Goal: Ask a question

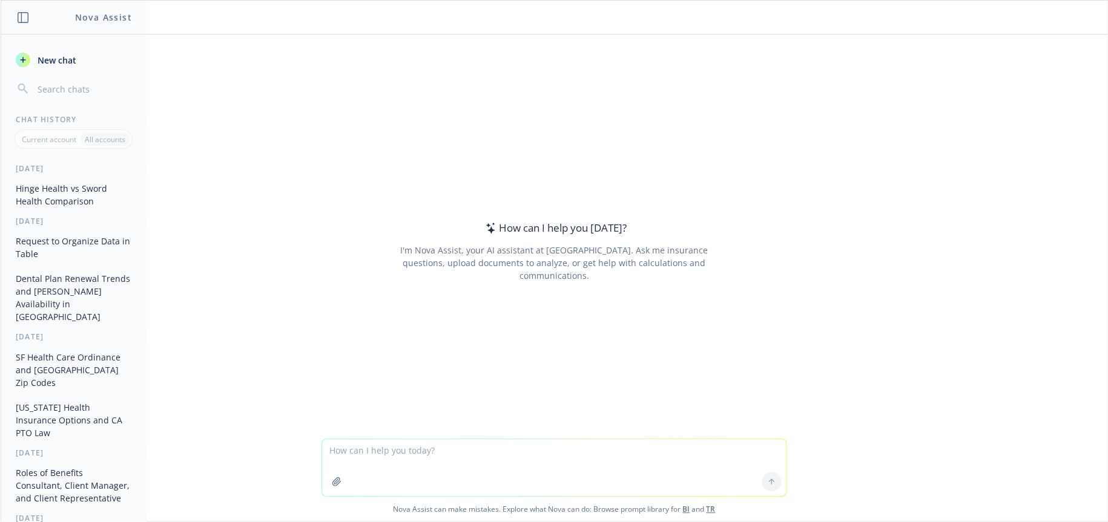
click at [386, 456] on textarea at bounding box center [554, 468] width 464 height 57
type textarea "b"
type textarea "provide benchmarking on PTO carryover policy"
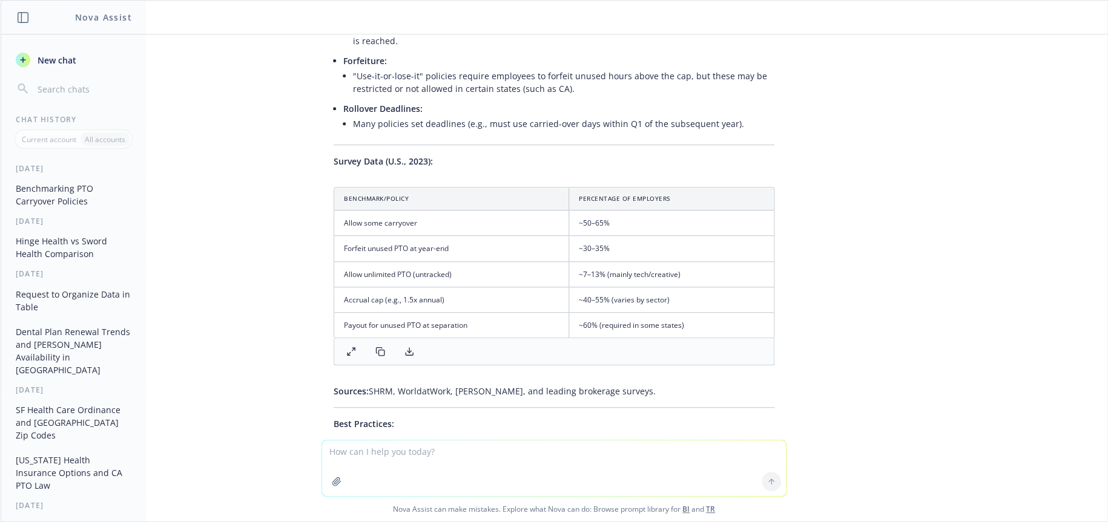
scroll to position [224, 0]
